Goal: Task Accomplishment & Management: Manage account settings

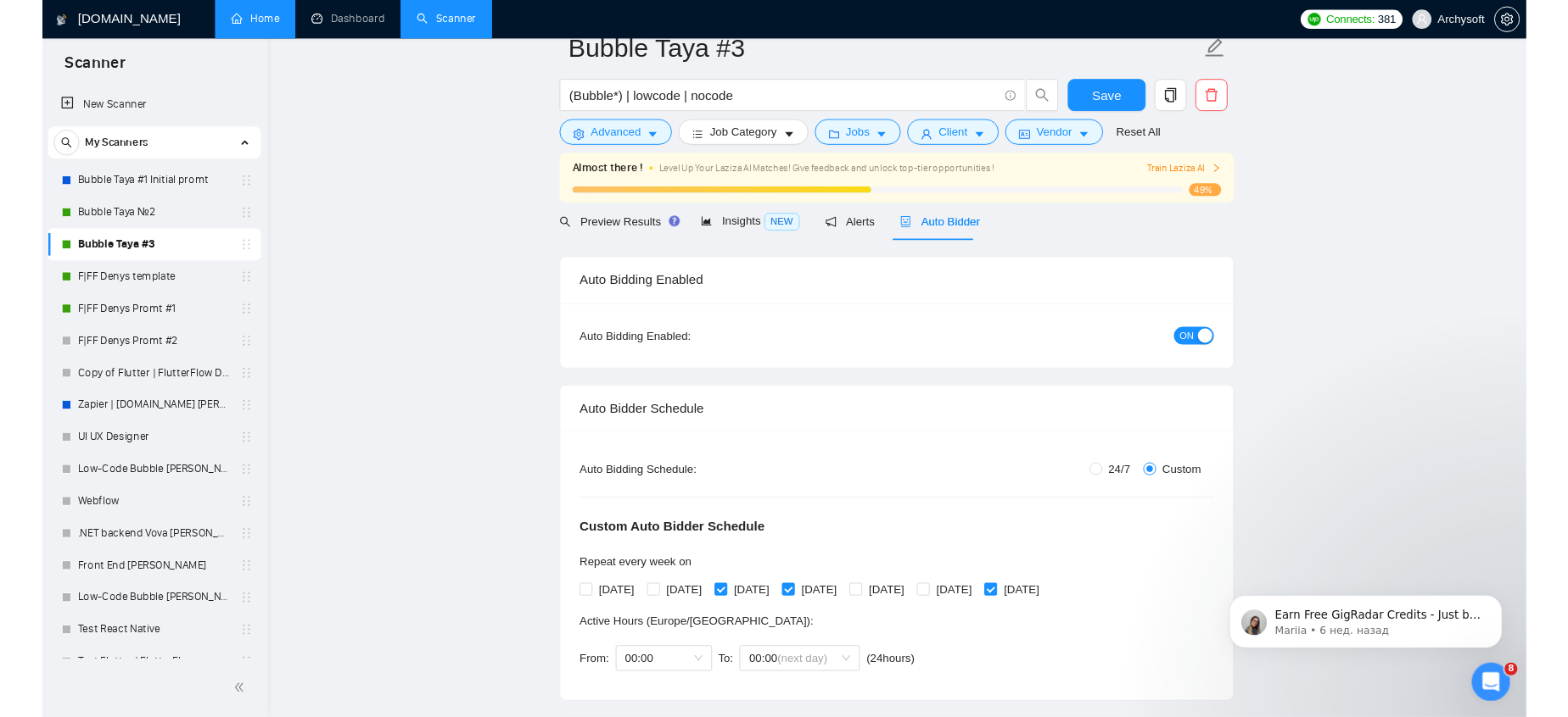
scroll to position [3, 0]
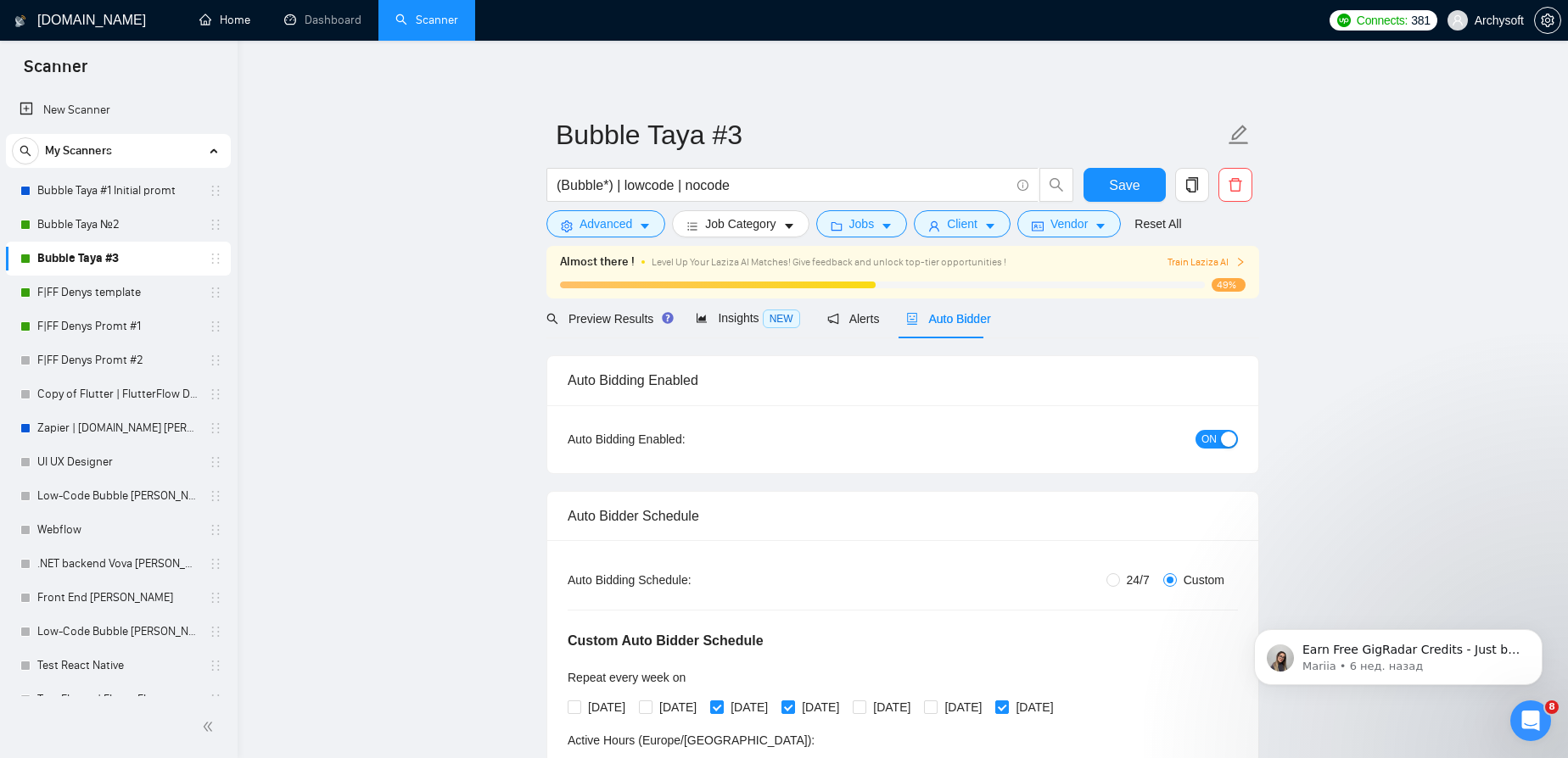
click at [306, 23] on link "Dashboard" at bounding box center [323, 20] width 77 height 15
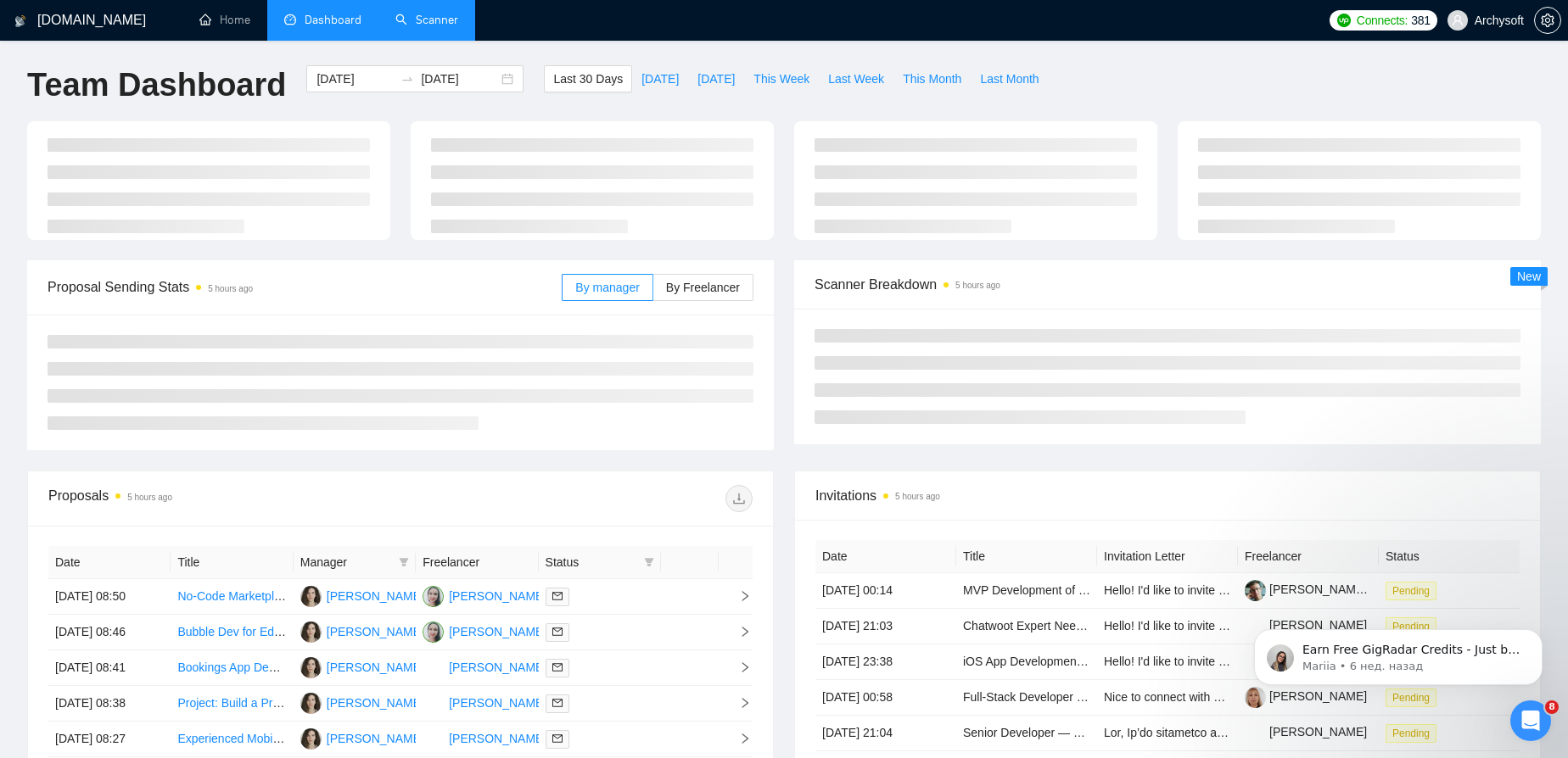
type input "[DATE]"
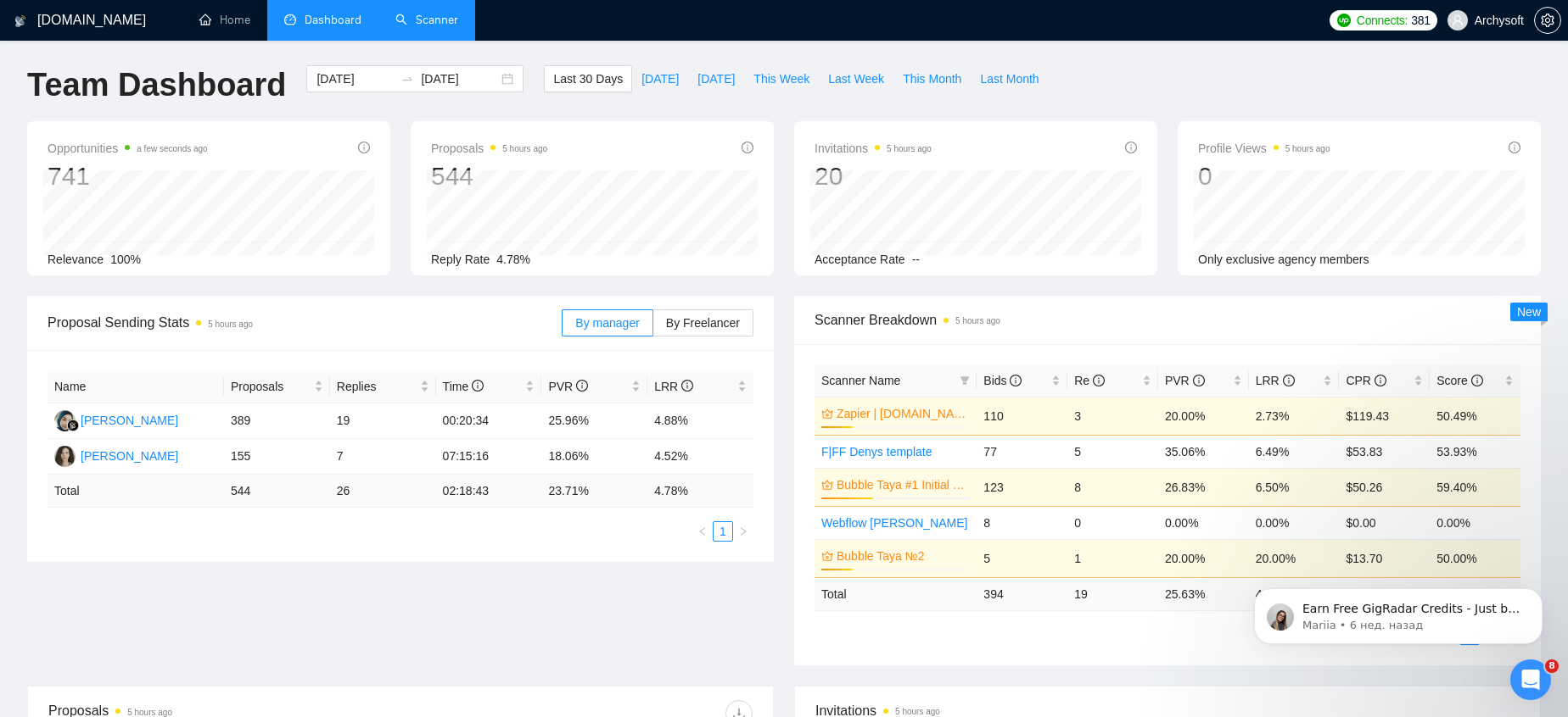
click at [438, 21] on link "Scanner" at bounding box center [426, 20] width 63 height 15
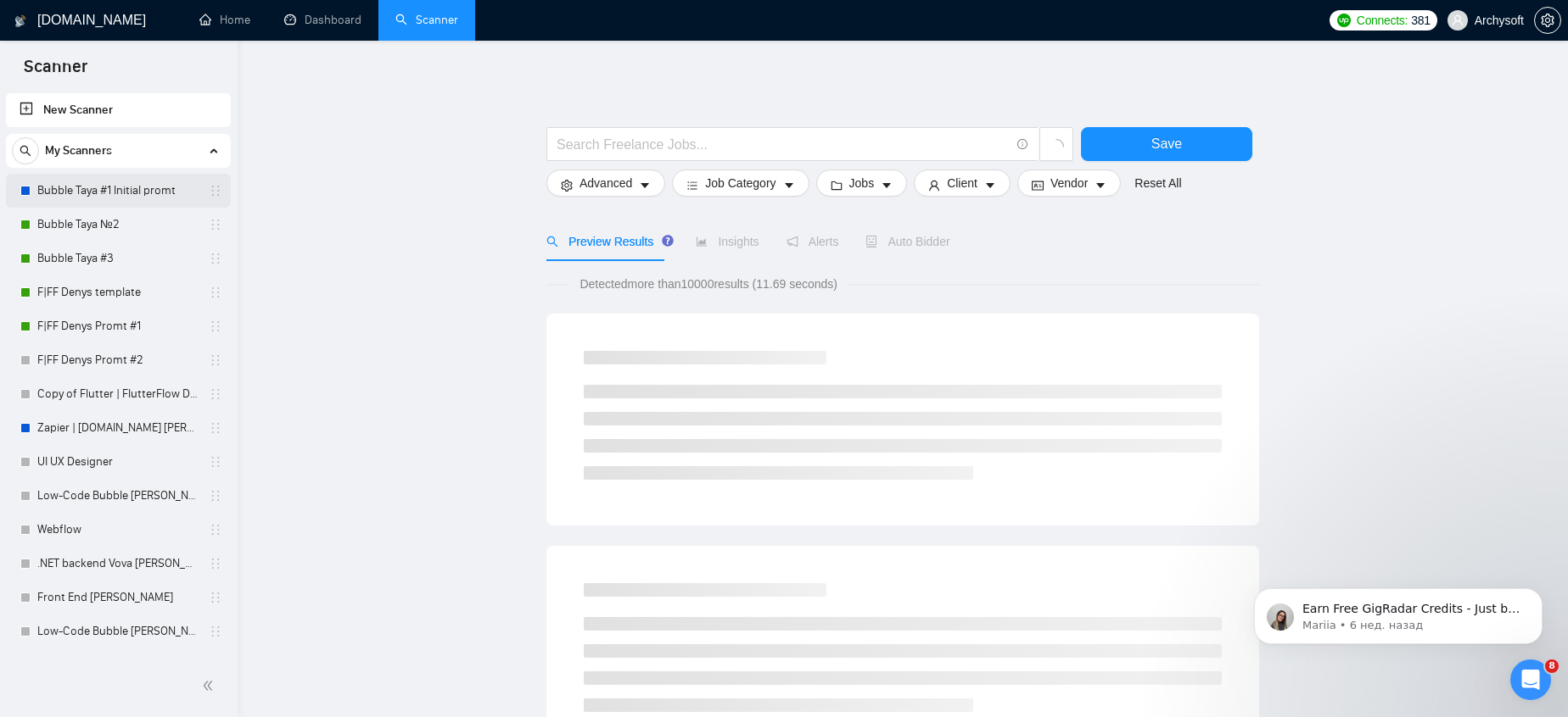
click at [129, 184] on link "Bubble Taya #1 Initial promt" at bounding box center [117, 190] width 161 height 34
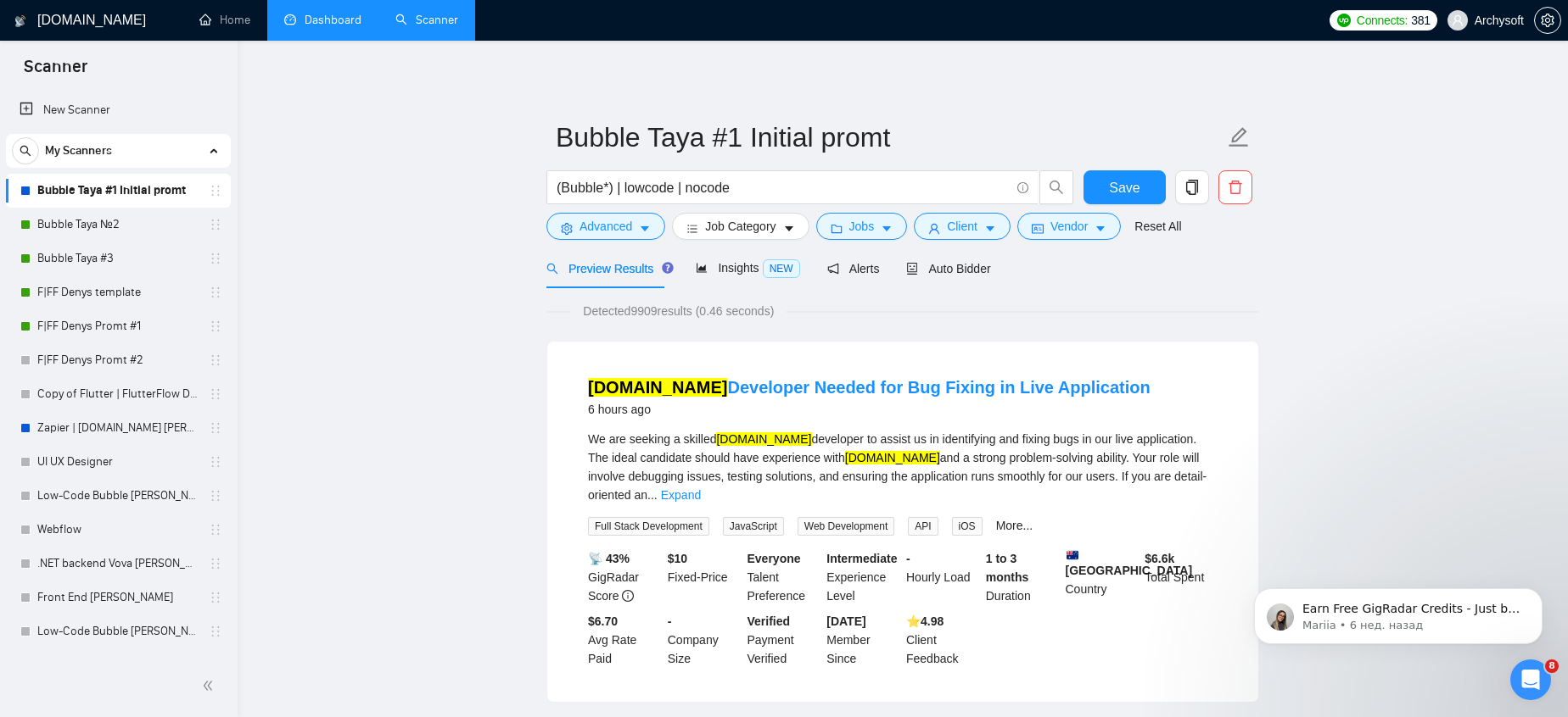
click at [341, 13] on link "Dashboard" at bounding box center [323, 20] width 77 height 15
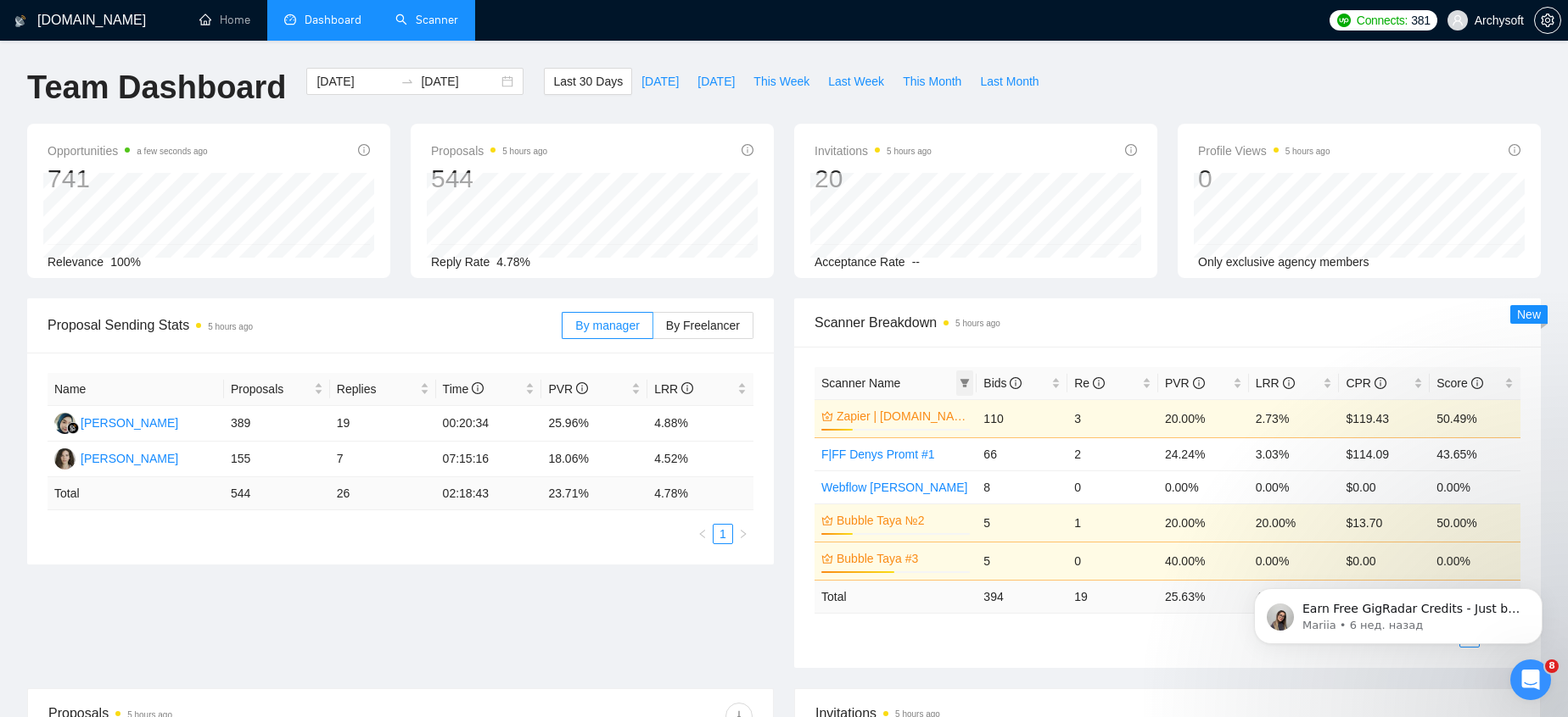
click at [965, 381] on icon "filter" at bounding box center [964, 383] width 9 height 8
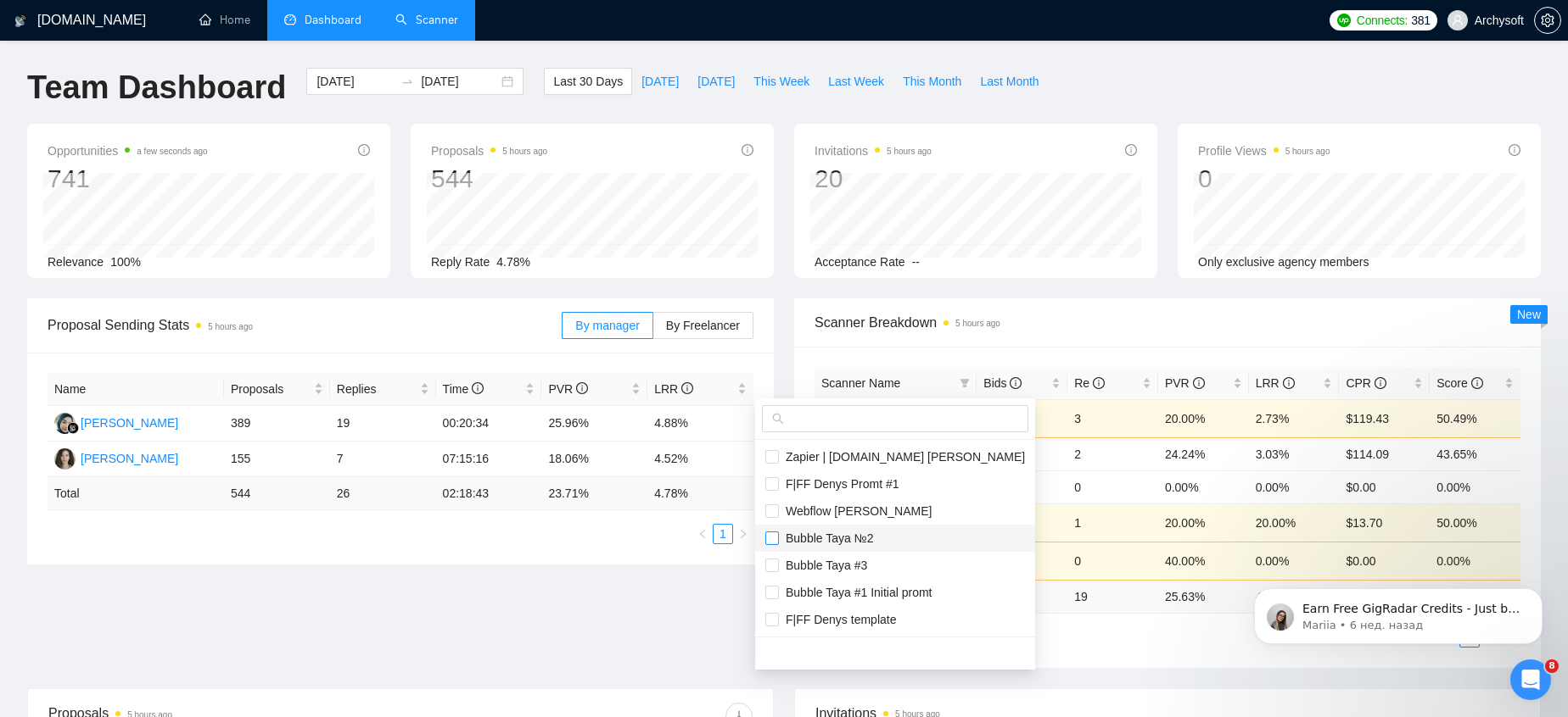
click at [768, 536] on input "checkbox" at bounding box center [772, 538] width 14 height 14
checkbox input "true"
click at [770, 565] on input "checkbox" at bounding box center [772, 565] width 14 height 14
checkbox input "true"
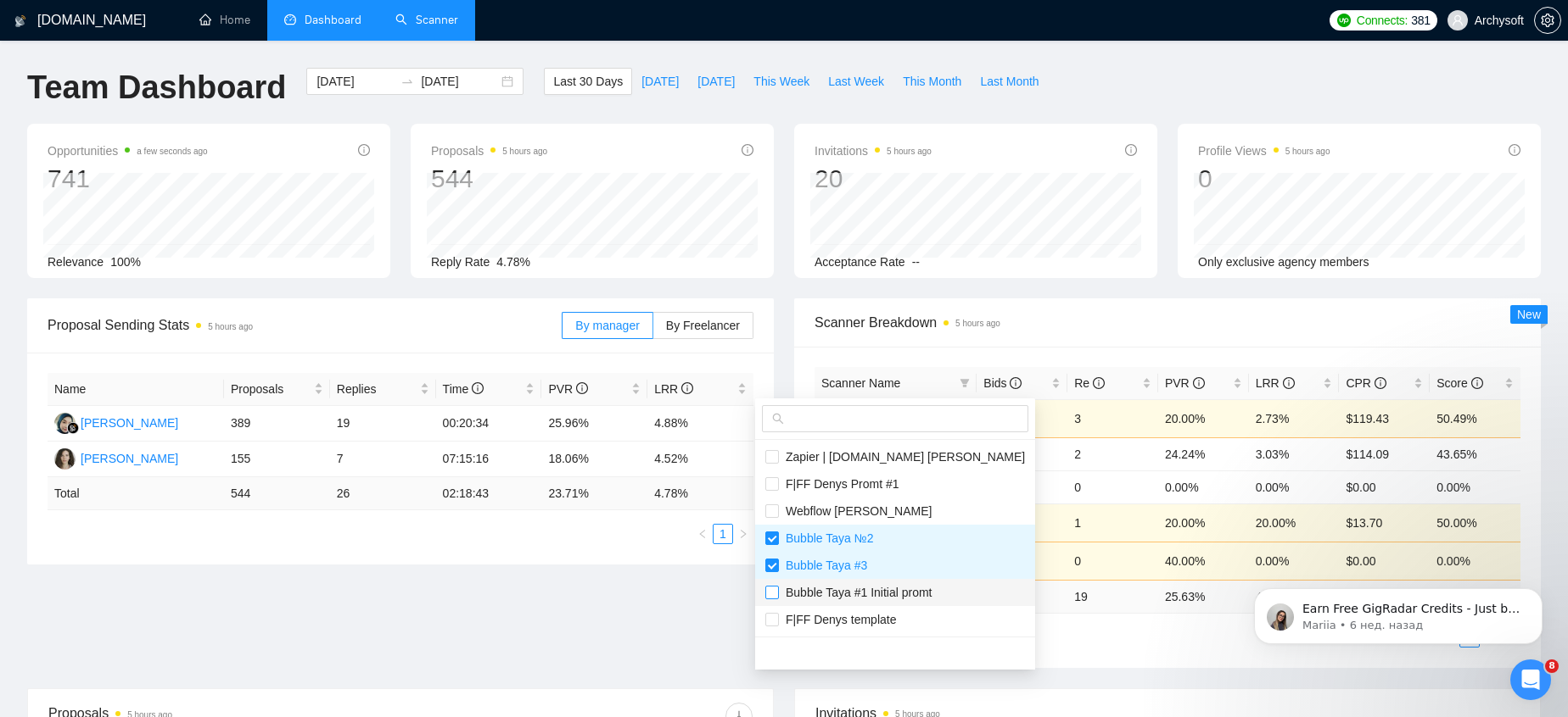
click at [775, 593] on input "checkbox" at bounding box center [772, 593] width 14 height 14
checkbox input "true"
click at [1064, 320] on span "Scanner Breakdown 5 hours ago" at bounding box center [1167, 322] width 705 height 21
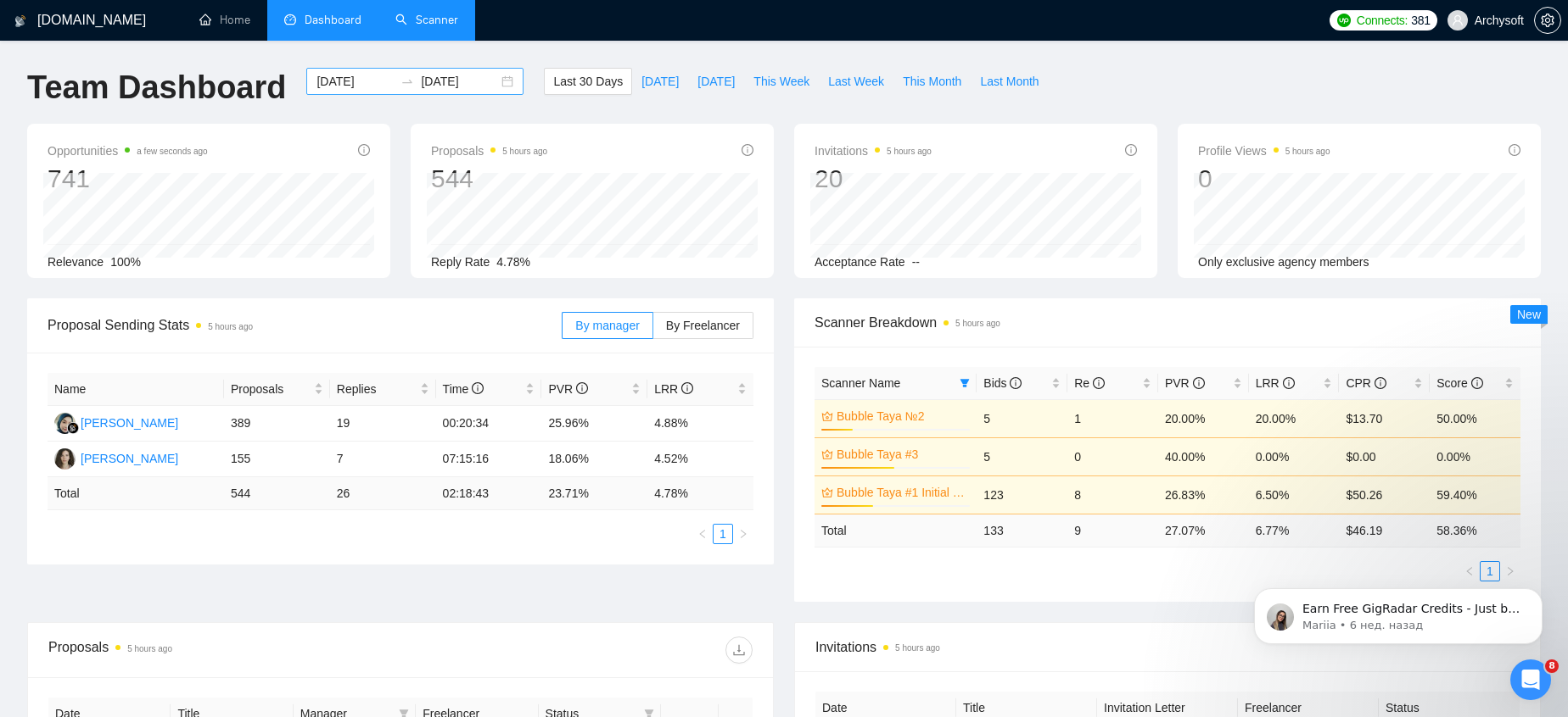
click at [337, 81] on input "[DATE]" at bounding box center [355, 81] width 77 height 19
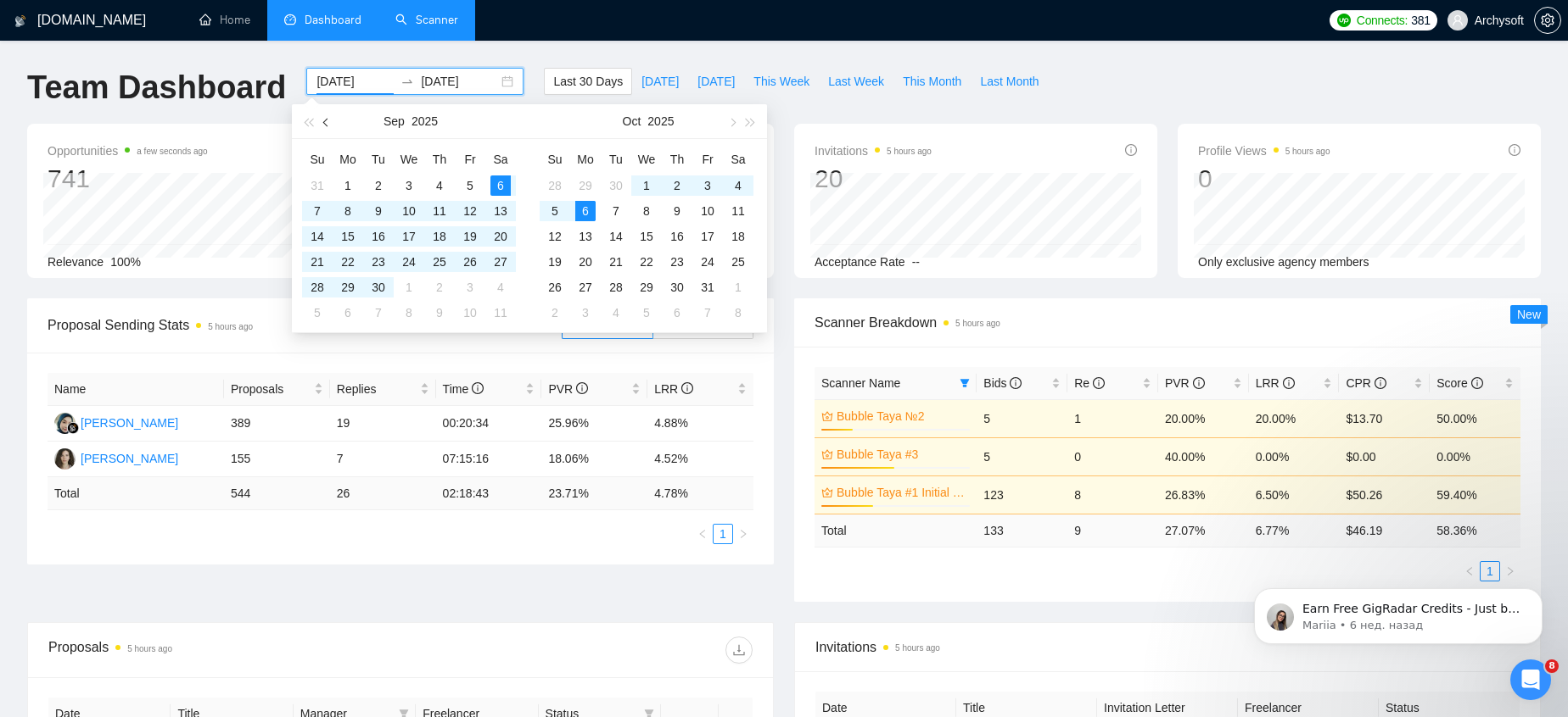
click at [325, 124] on span "button" at bounding box center [327, 122] width 8 height 8
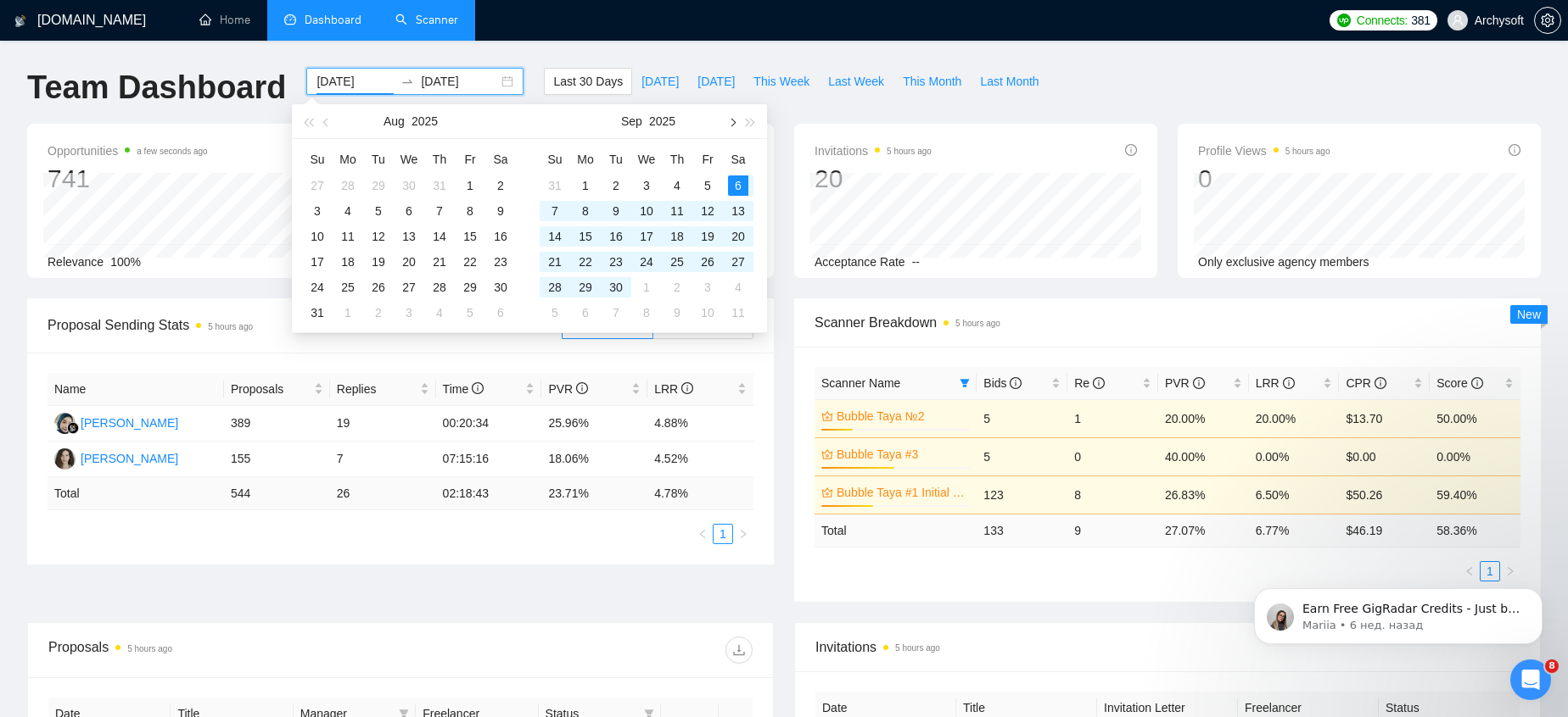
click at [733, 123] on span "button" at bounding box center [731, 122] width 8 height 8
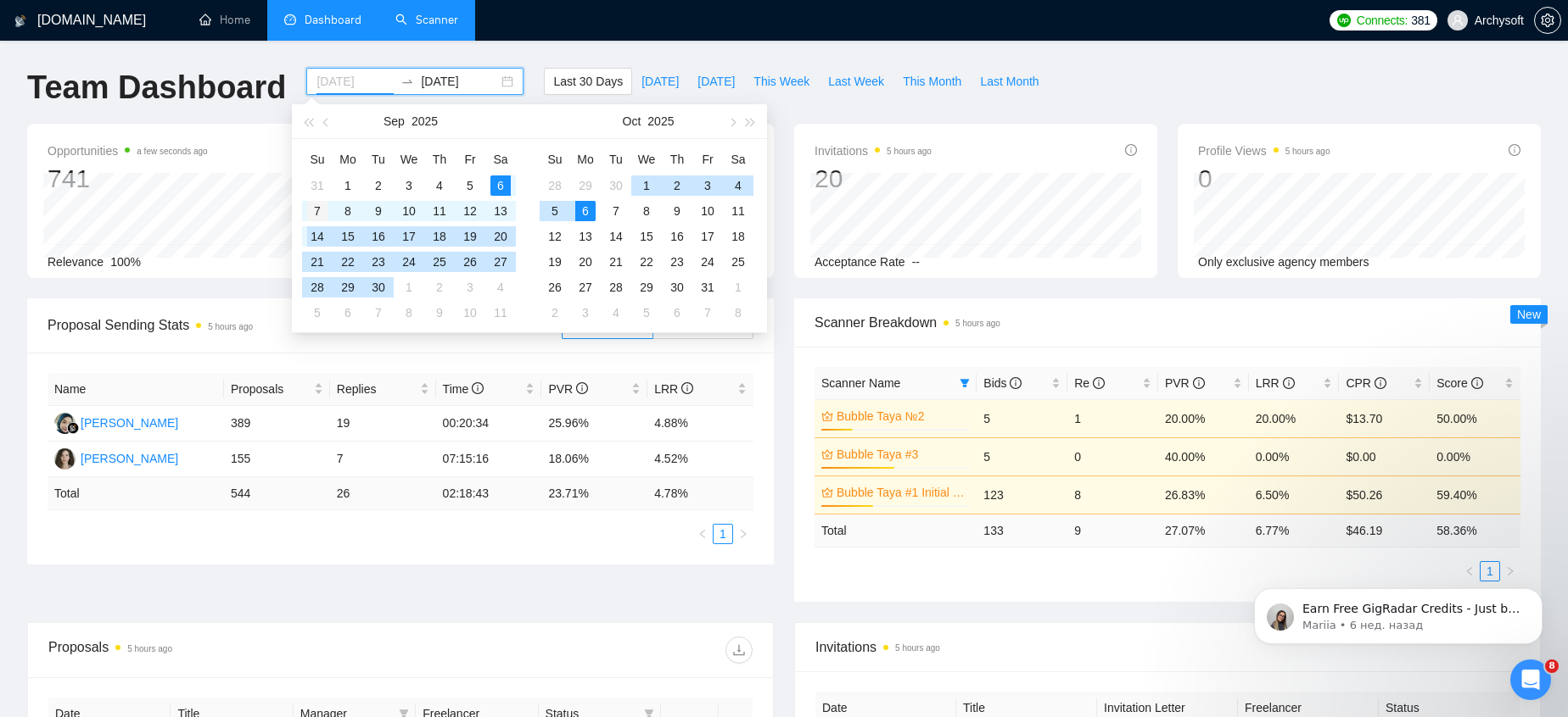
type input "[DATE]"
click at [316, 210] on div "7" at bounding box center [317, 211] width 20 height 20
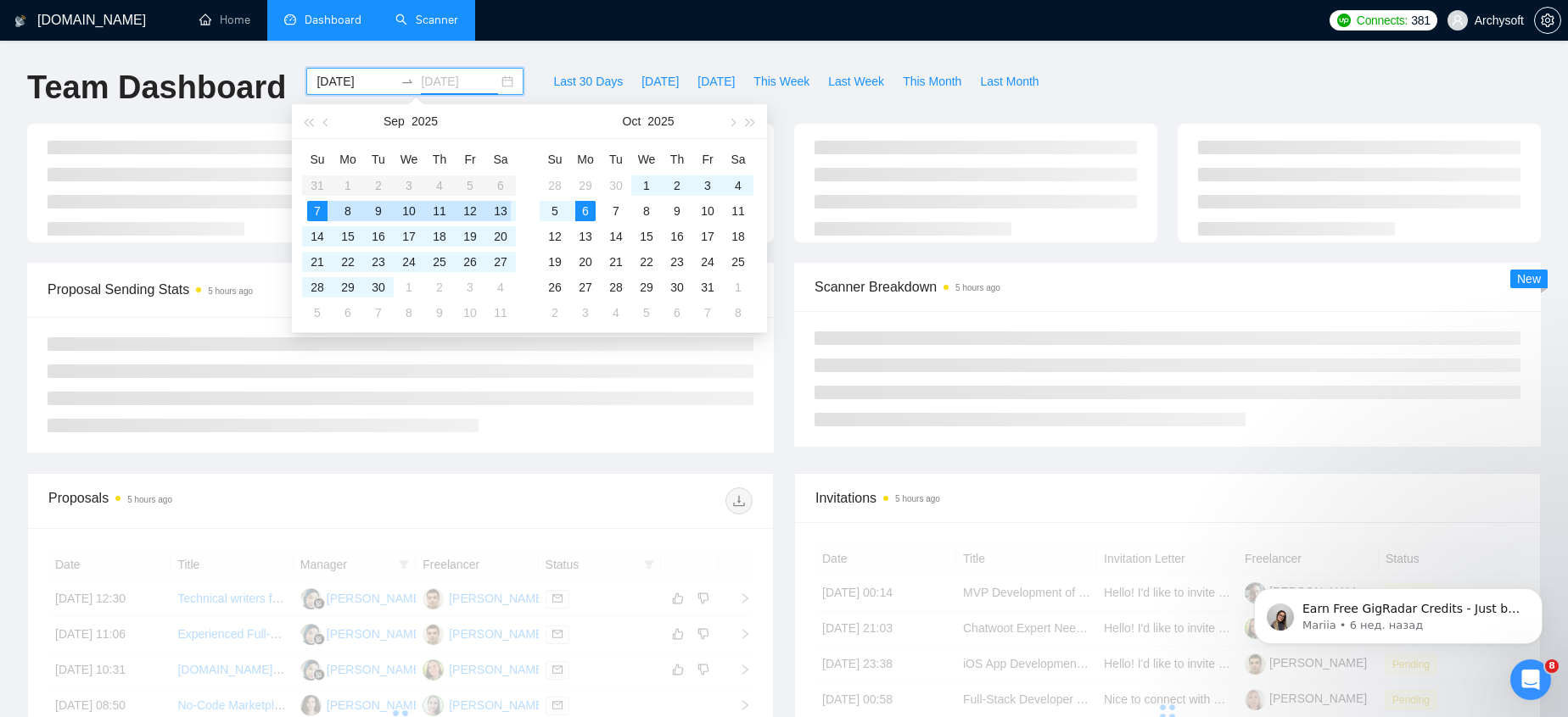
click at [504, 209] on div "13" at bounding box center [500, 211] width 20 height 20
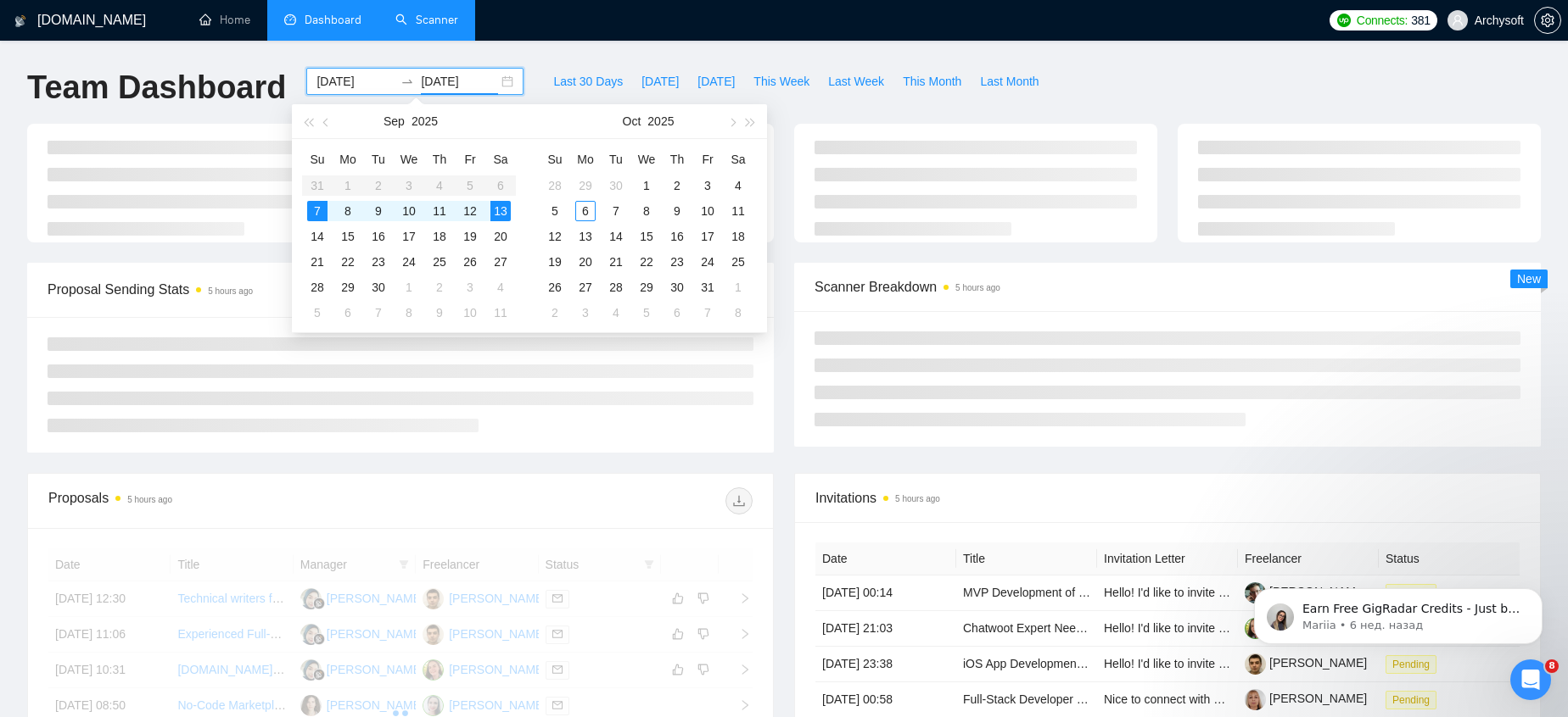
type input "[DATE]"
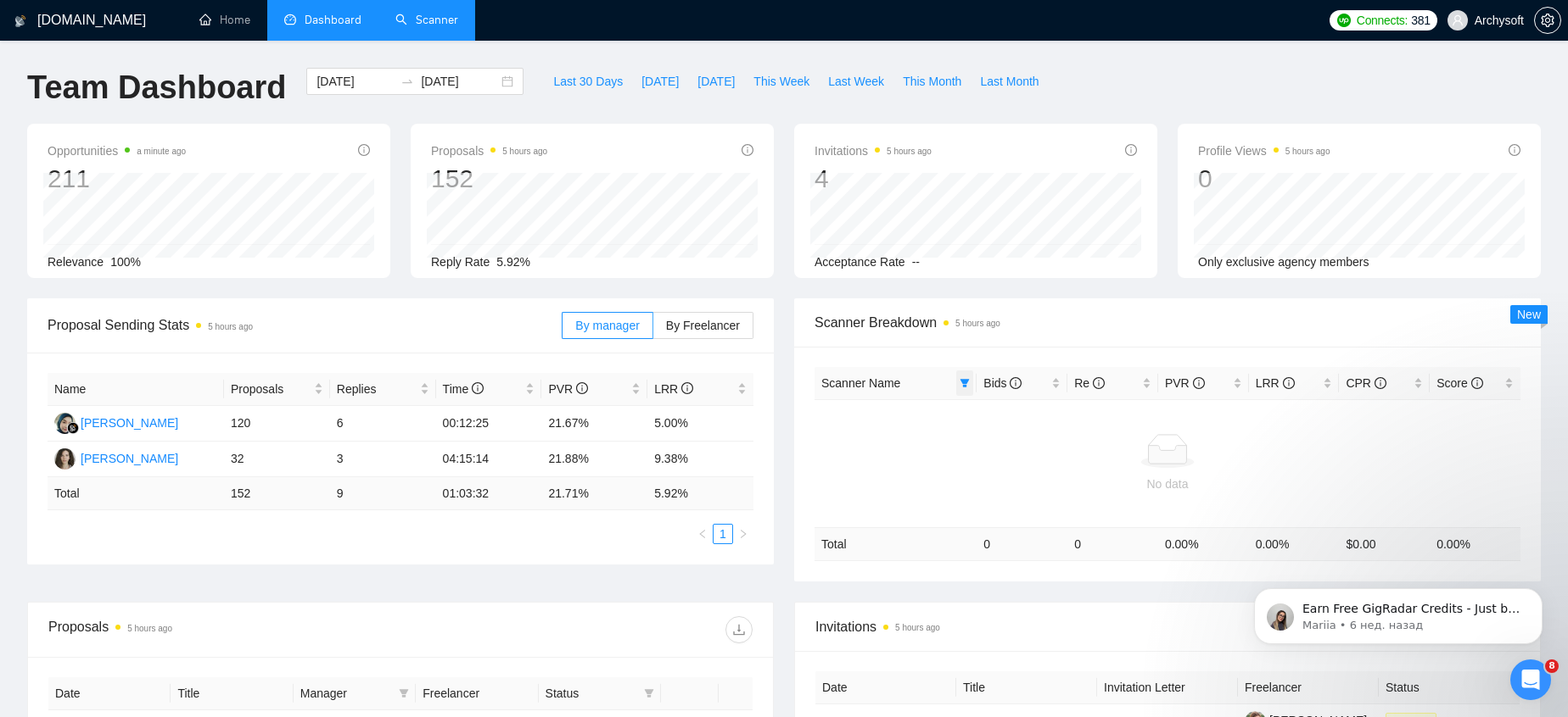
click at [968, 385] on icon "filter" at bounding box center [964, 383] width 10 height 10
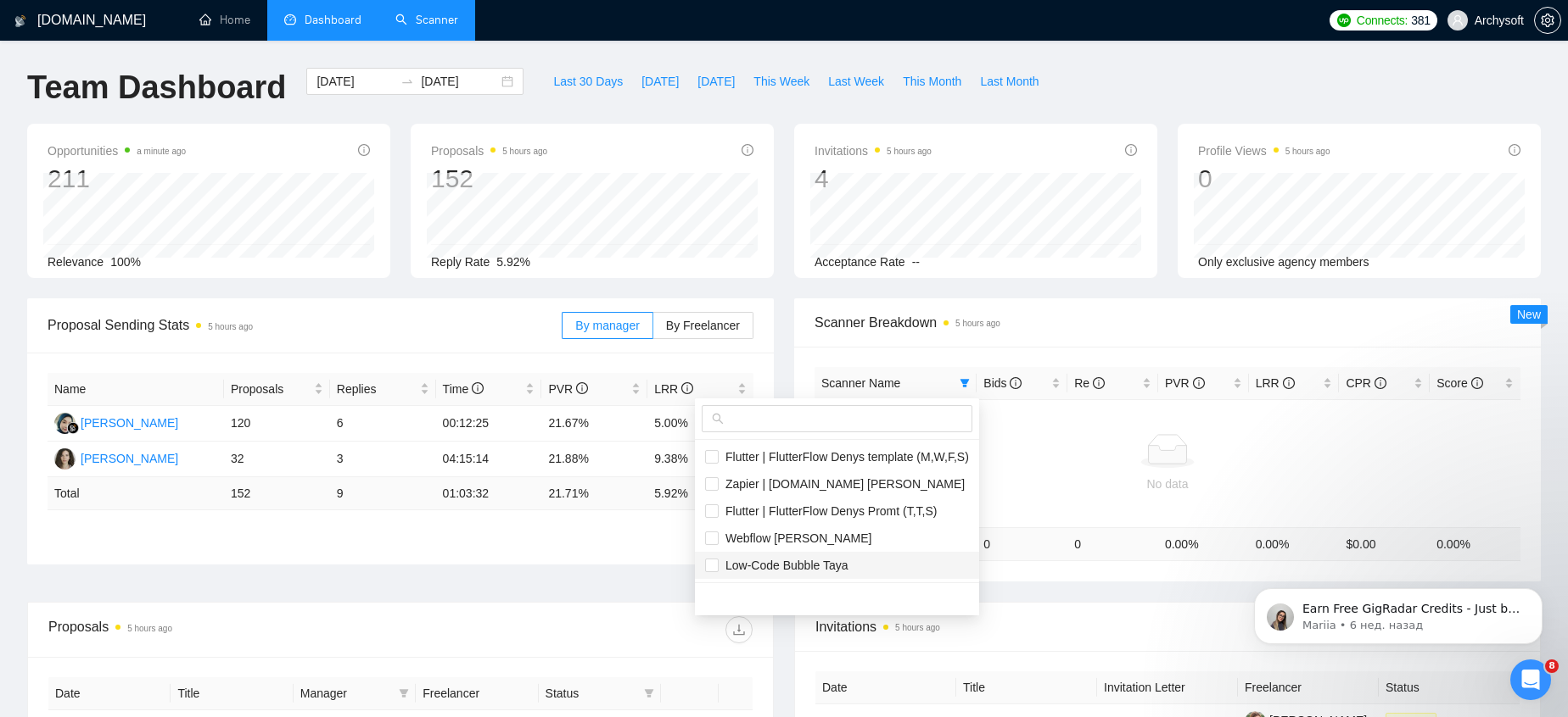
click at [764, 566] on span "Low-Code Bubble Taya" at bounding box center [783, 565] width 130 height 14
checkbox input "true"
click at [790, 322] on div "Scanner Breakdown 5 hours ago Scanner Name Bids Re PVR LRR CPR Score No data To…" at bounding box center [1167, 440] width 767 height 284
